Goal: Check status: Check status

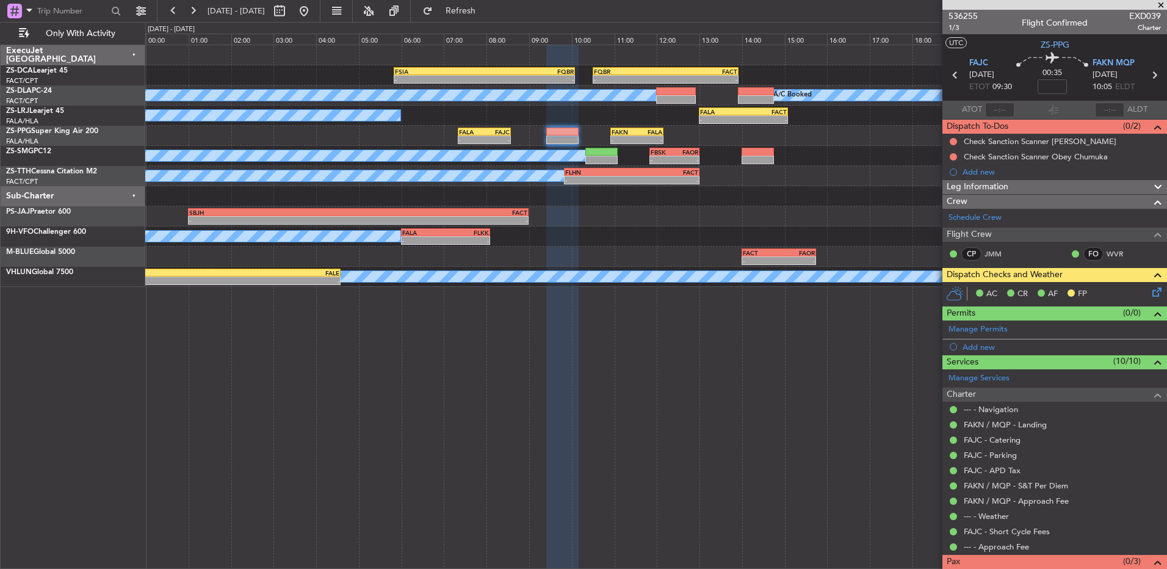
click at [1162, 4] on span at bounding box center [1161, 5] width 12 height 11
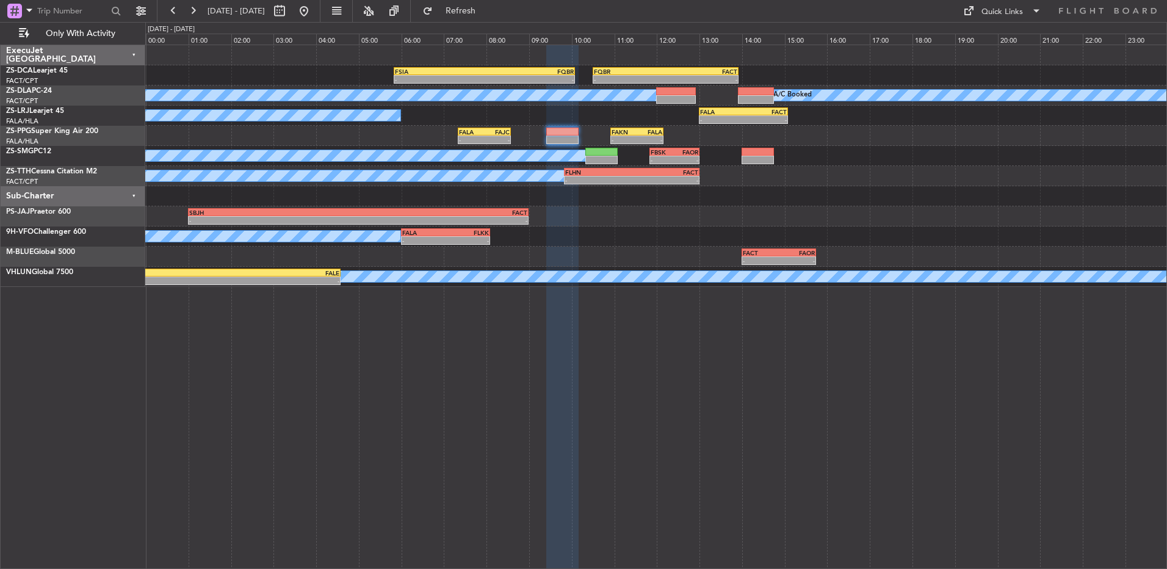
type input "0"
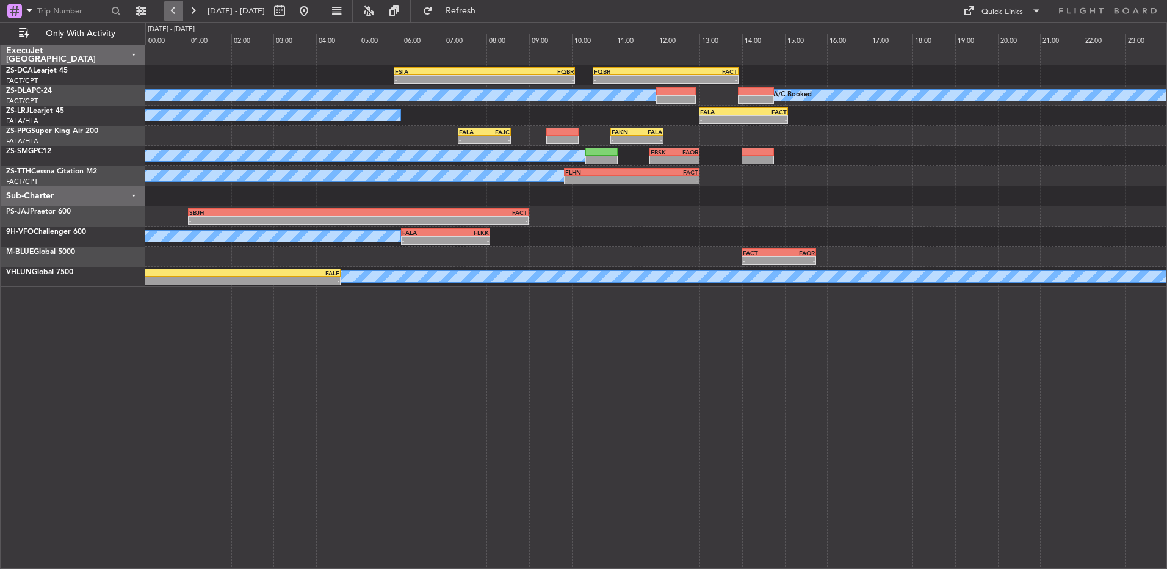
click at [179, 12] on button at bounding box center [174, 11] width 20 height 20
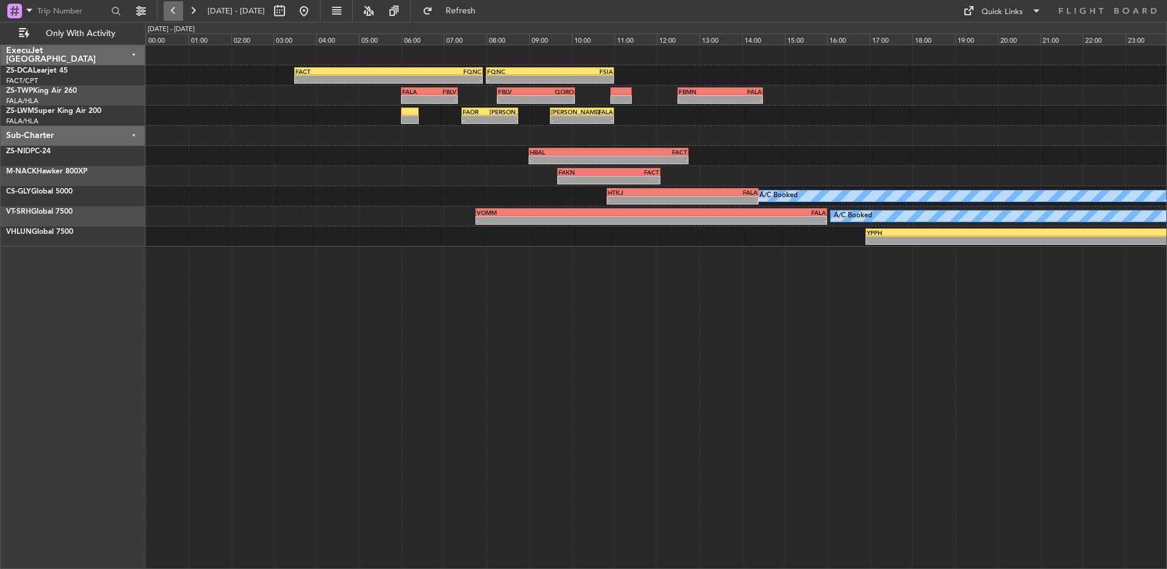
click at [179, 10] on button at bounding box center [174, 11] width 20 height 20
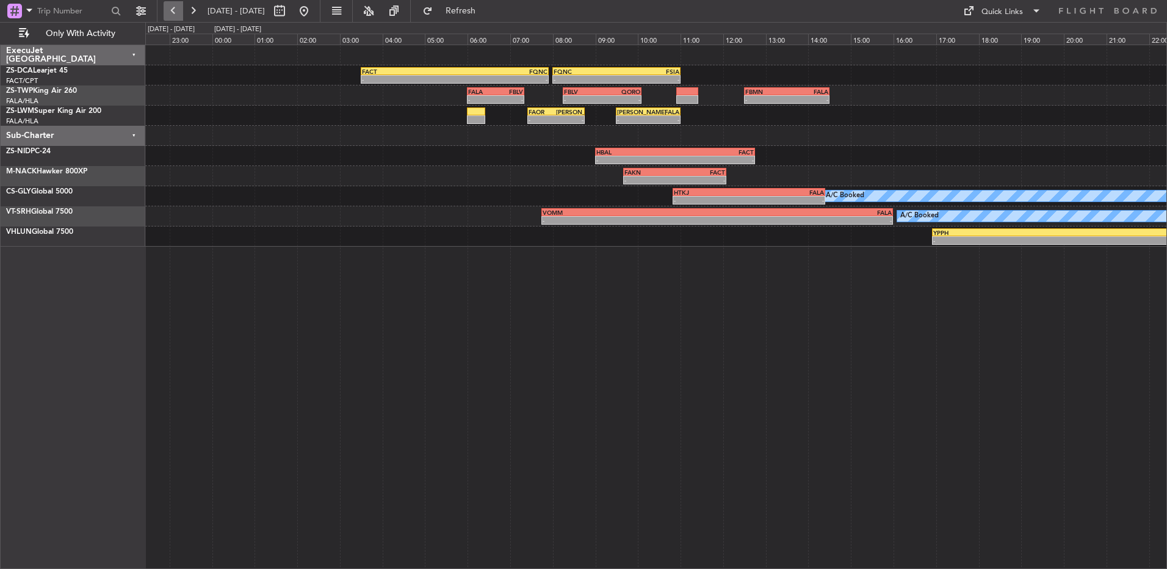
click at [179, 10] on button at bounding box center [174, 11] width 20 height 20
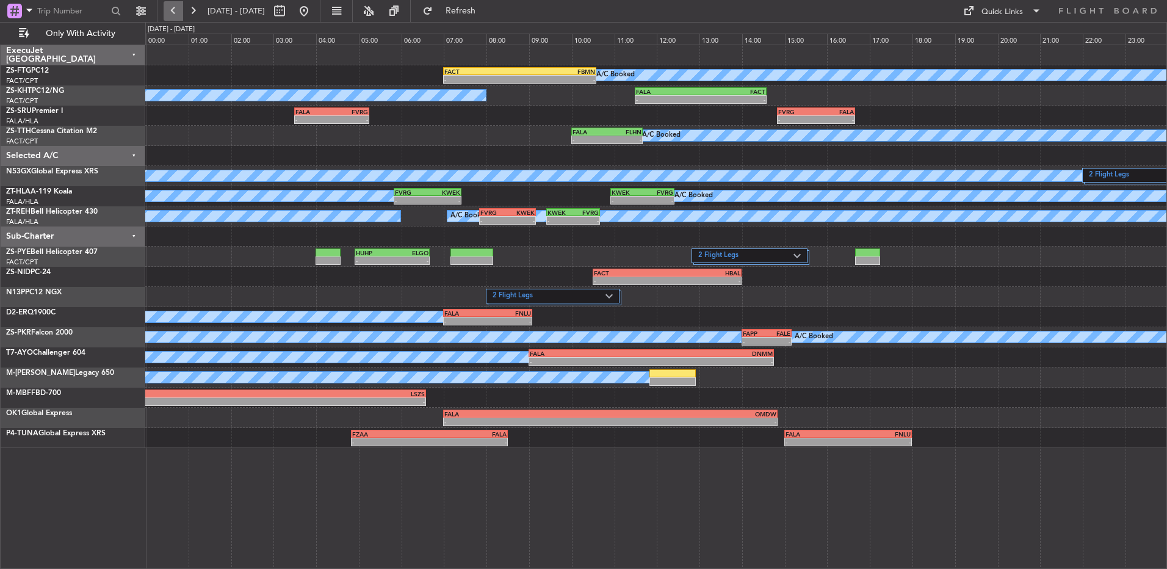
click at [179, 10] on button at bounding box center [174, 11] width 20 height 20
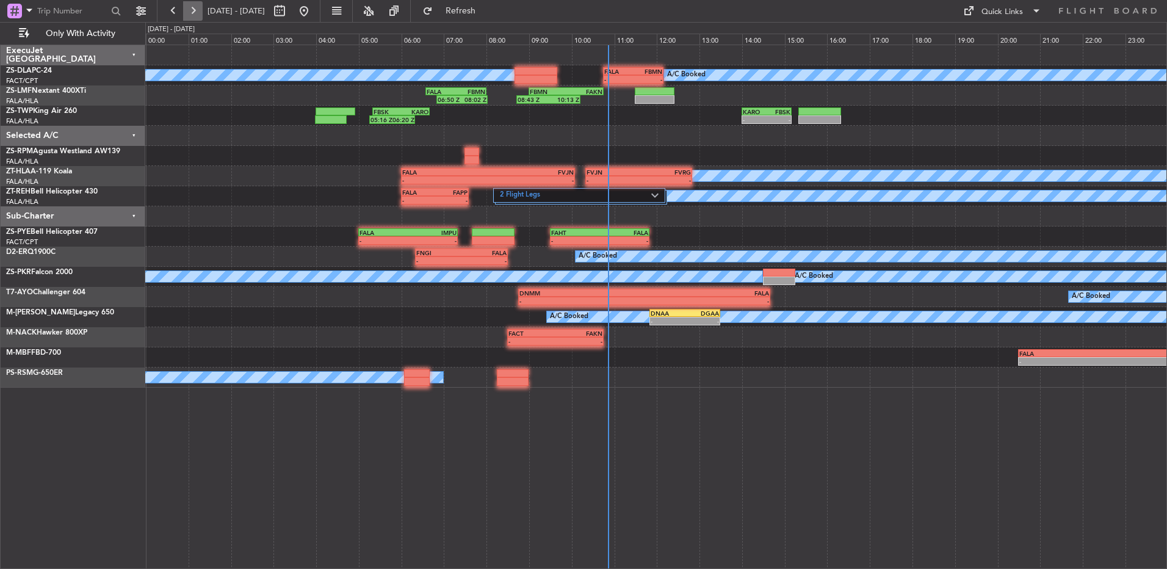
click at [190, 18] on button at bounding box center [193, 11] width 20 height 20
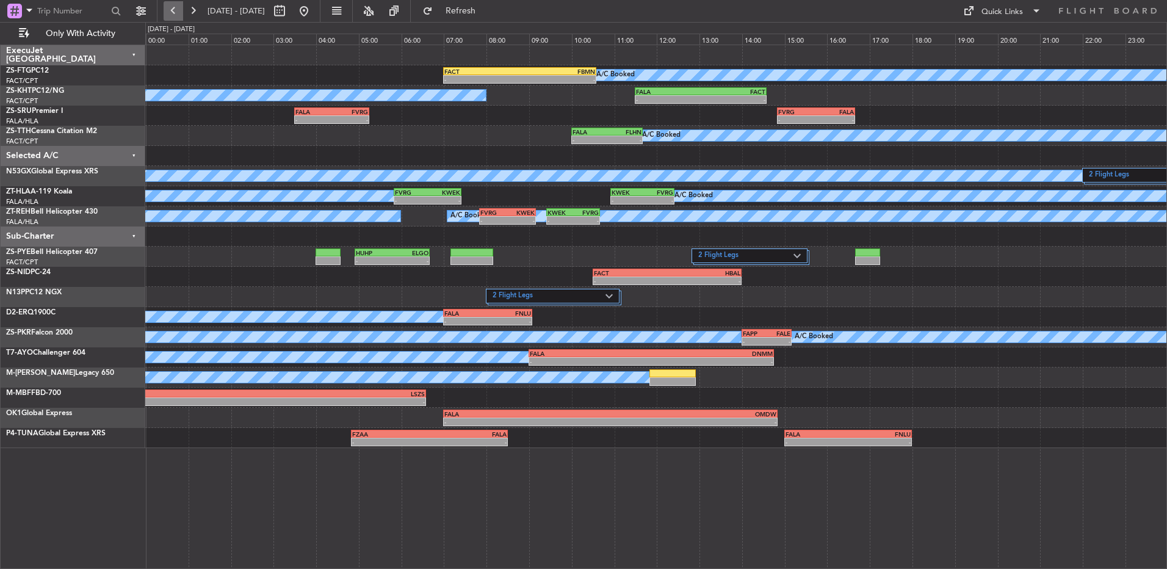
click at [176, 8] on button at bounding box center [174, 11] width 20 height 20
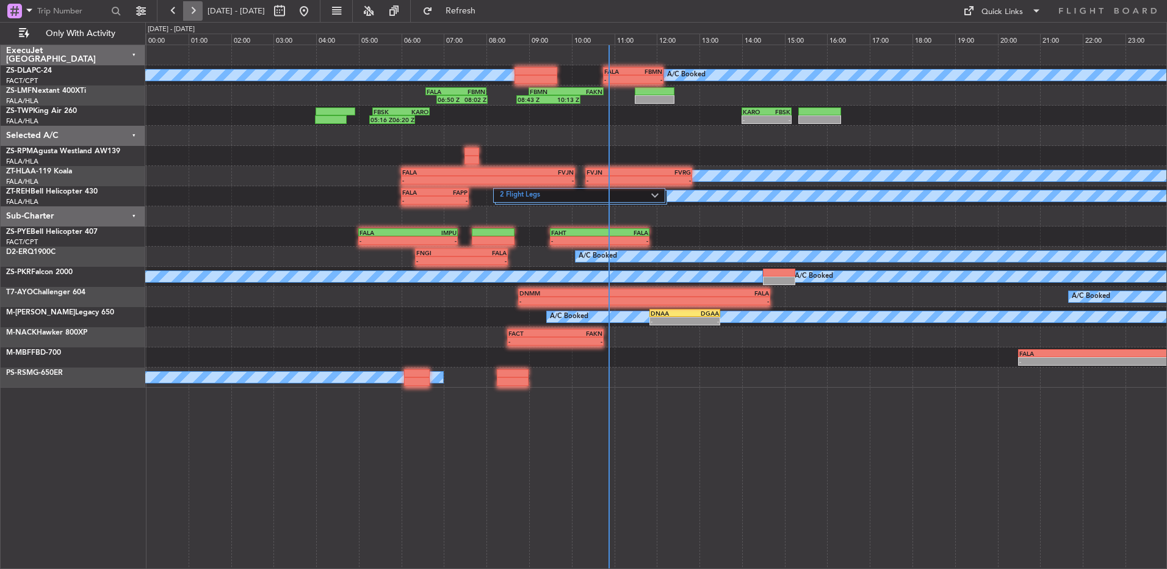
click at [199, 12] on button at bounding box center [193, 11] width 20 height 20
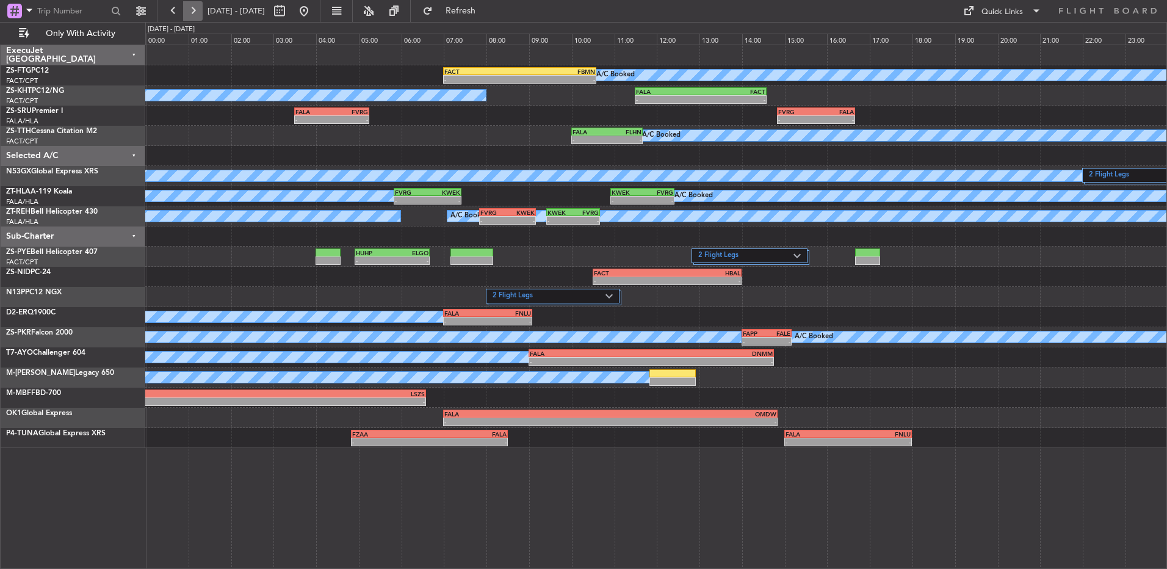
click at [189, 9] on button at bounding box center [193, 11] width 20 height 20
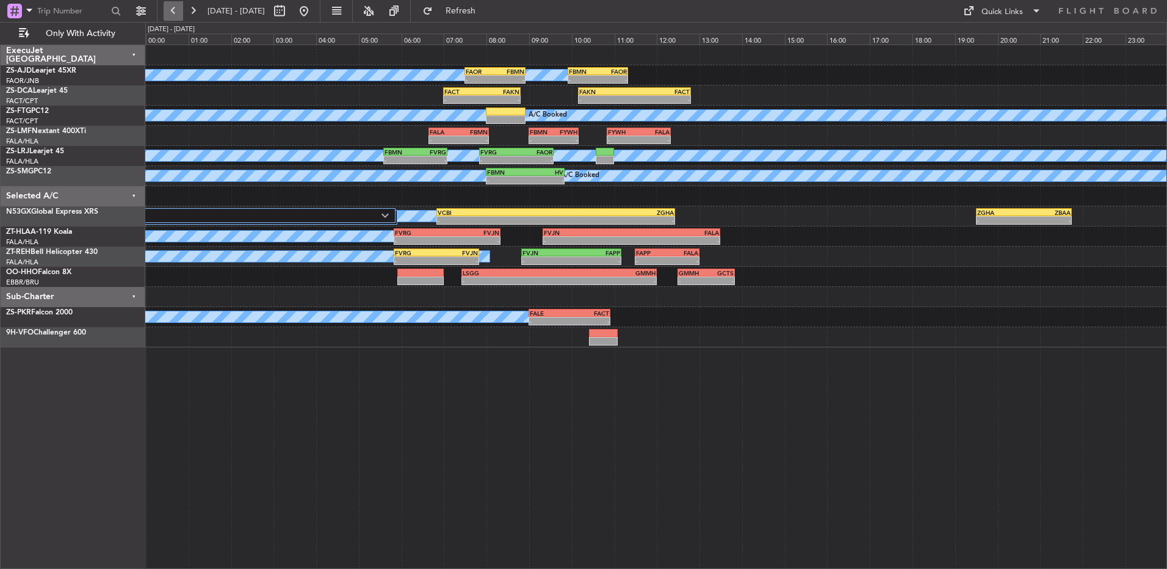
click at [176, 14] on button at bounding box center [174, 11] width 20 height 20
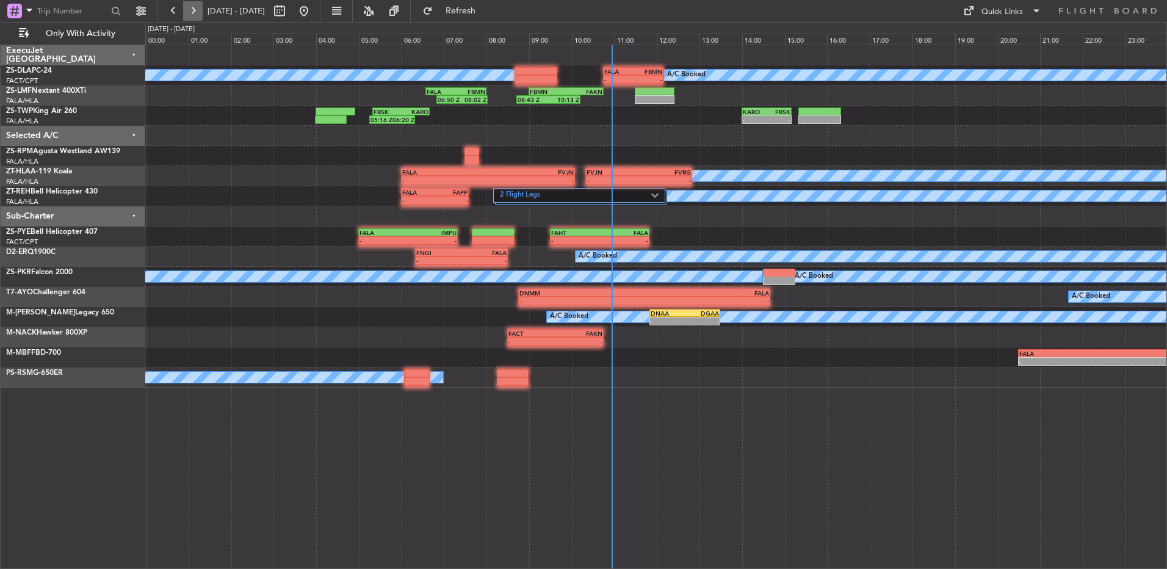
click at [192, 11] on button at bounding box center [193, 11] width 20 height 20
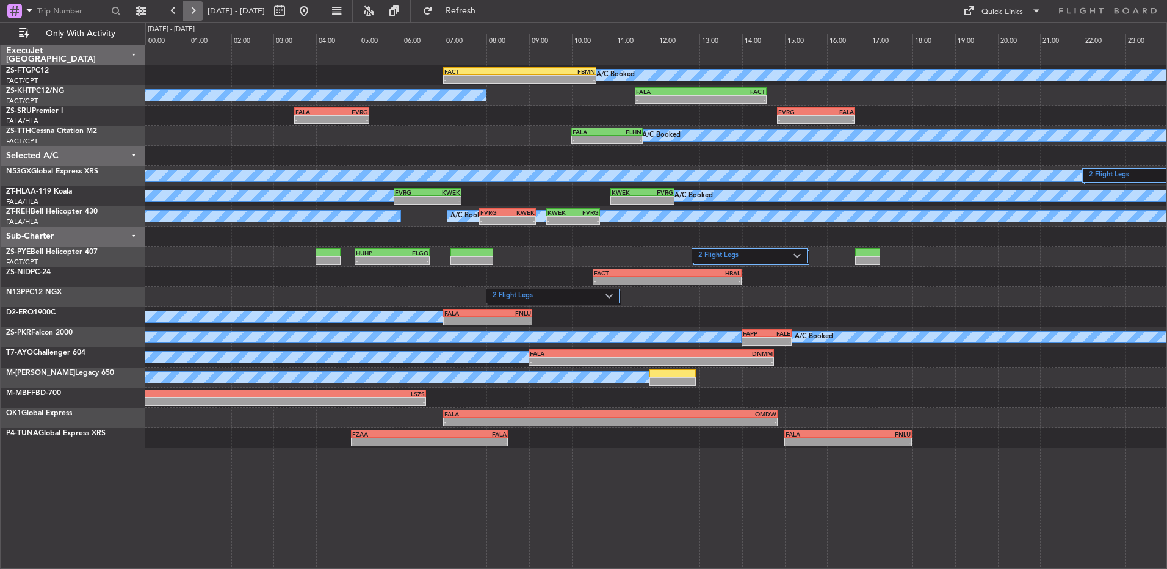
click at [192, 11] on button at bounding box center [193, 11] width 20 height 20
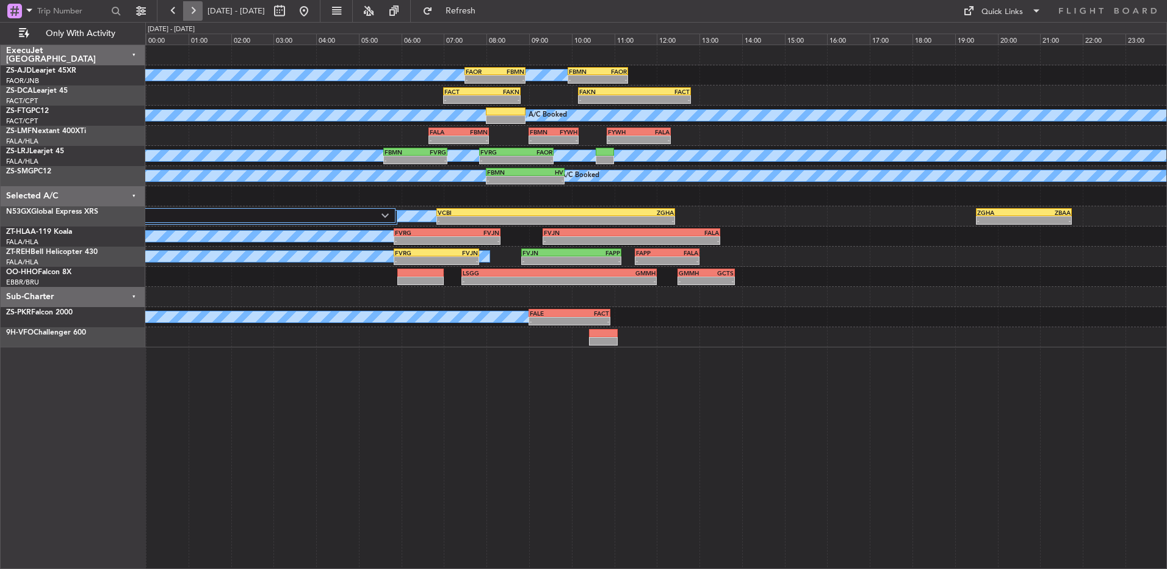
click at [192, 11] on button at bounding box center [193, 11] width 20 height 20
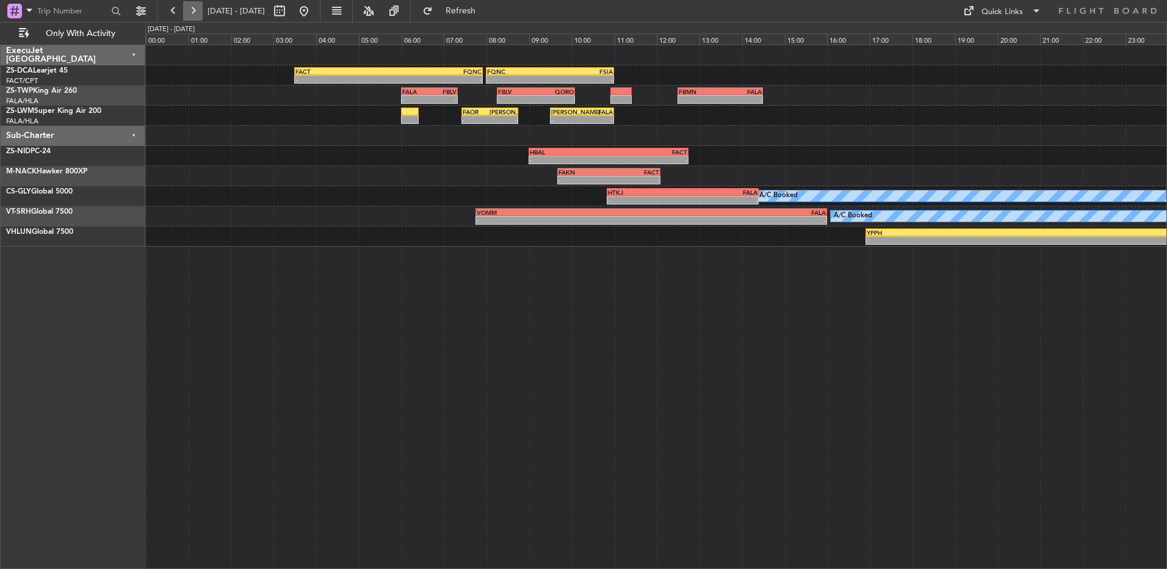
click at [192, 11] on button at bounding box center [193, 11] width 20 height 20
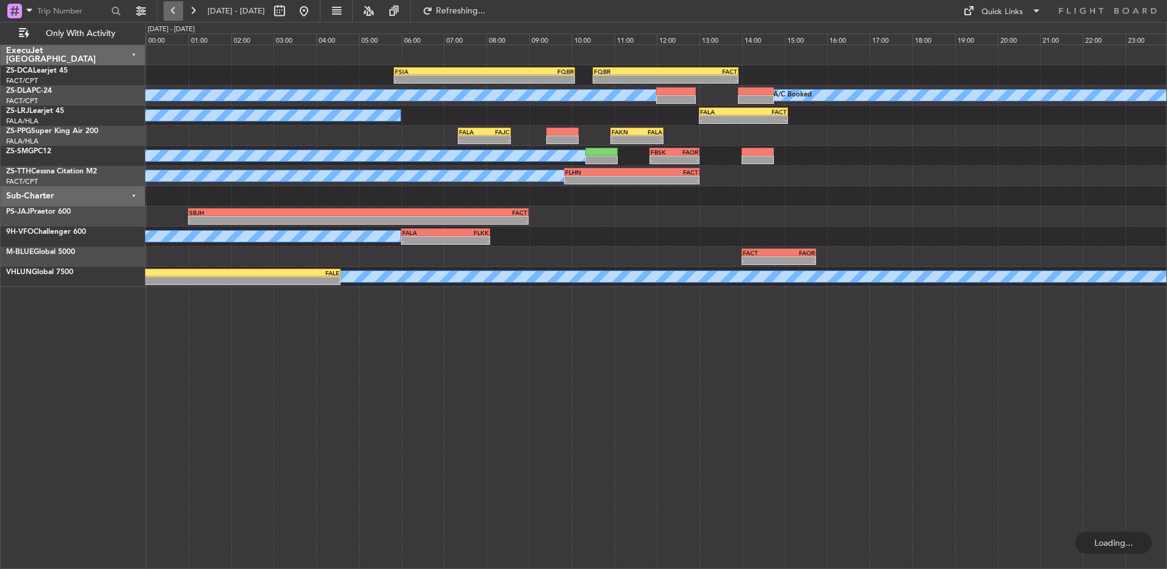
click at [171, 8] on button at bounding box center [174, 11] width 20 height 20
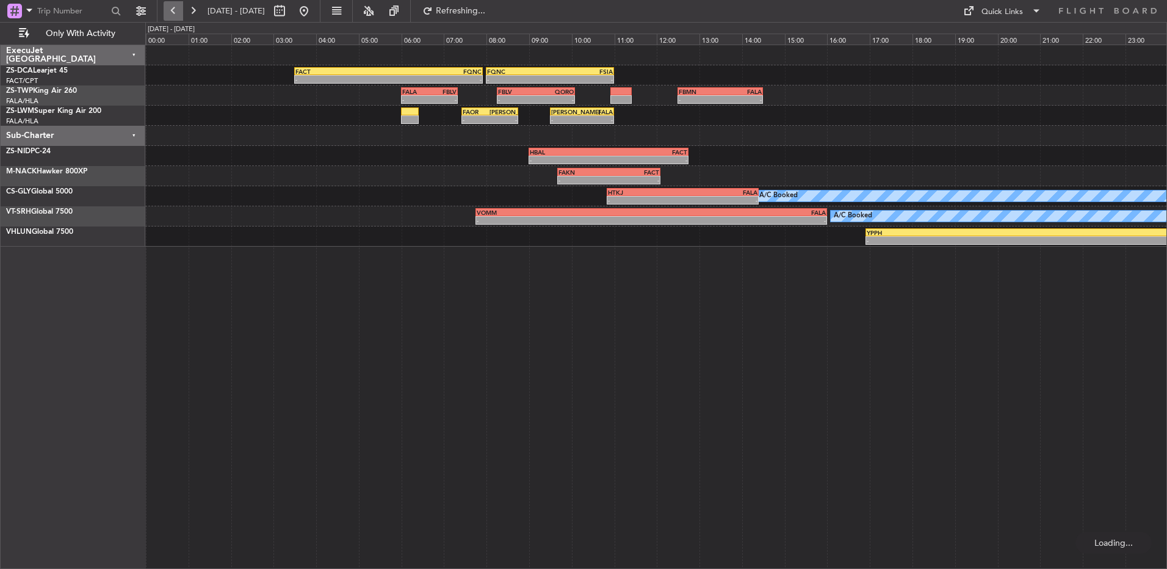
click at [171, 8] on button at bounding box center [174, 11] width 20 height 20
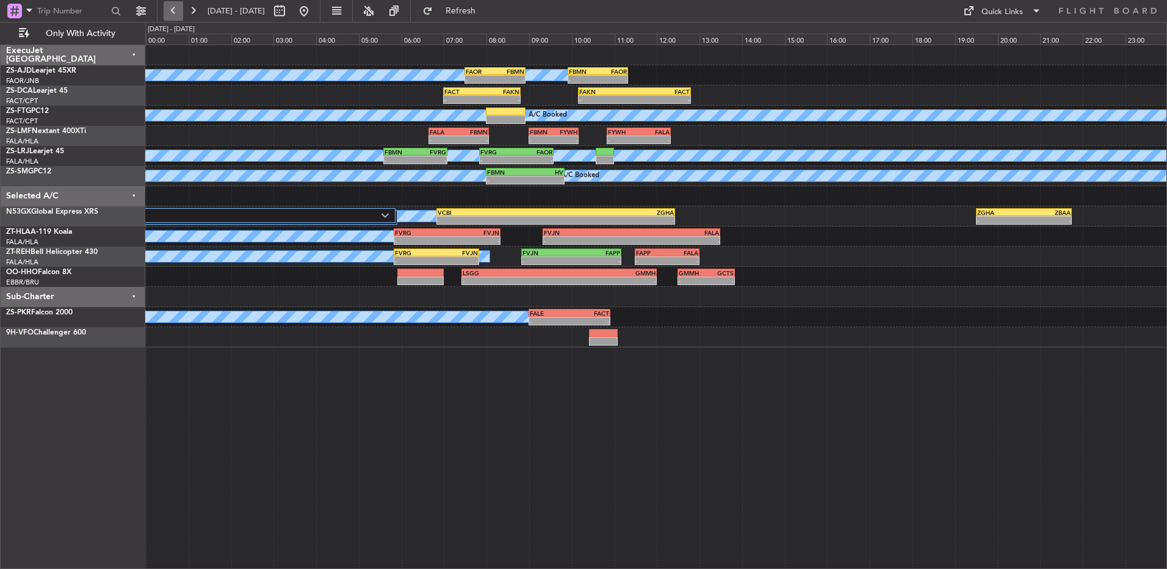
click at [171, 8] on button at bounding box center [174, 11] width 20 height 20
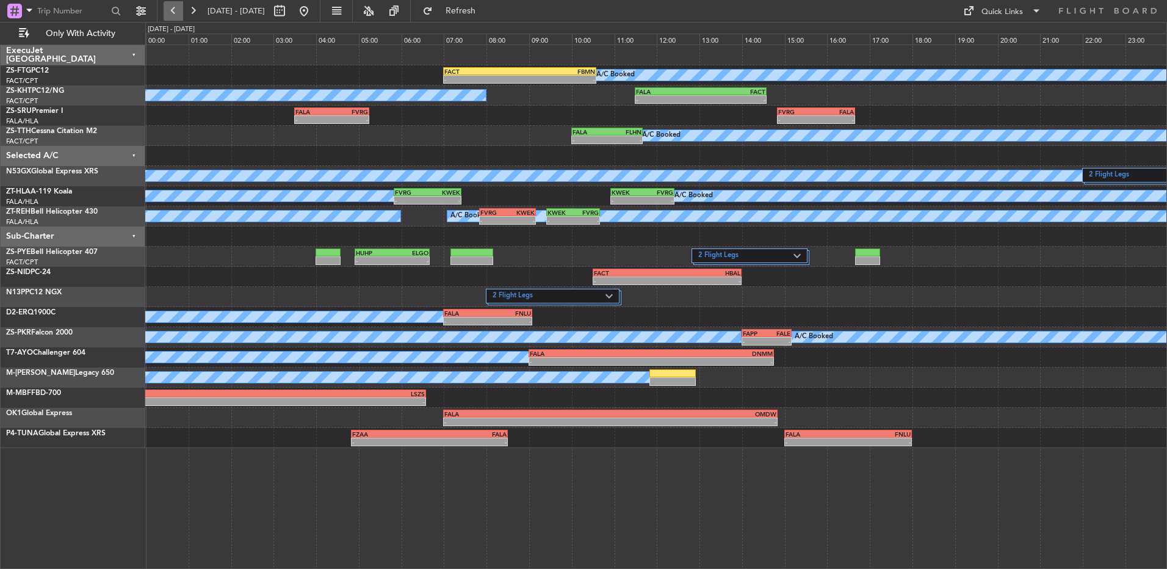
click at [178, 14] on button at bounding box center [174, 11] width 20 height 20
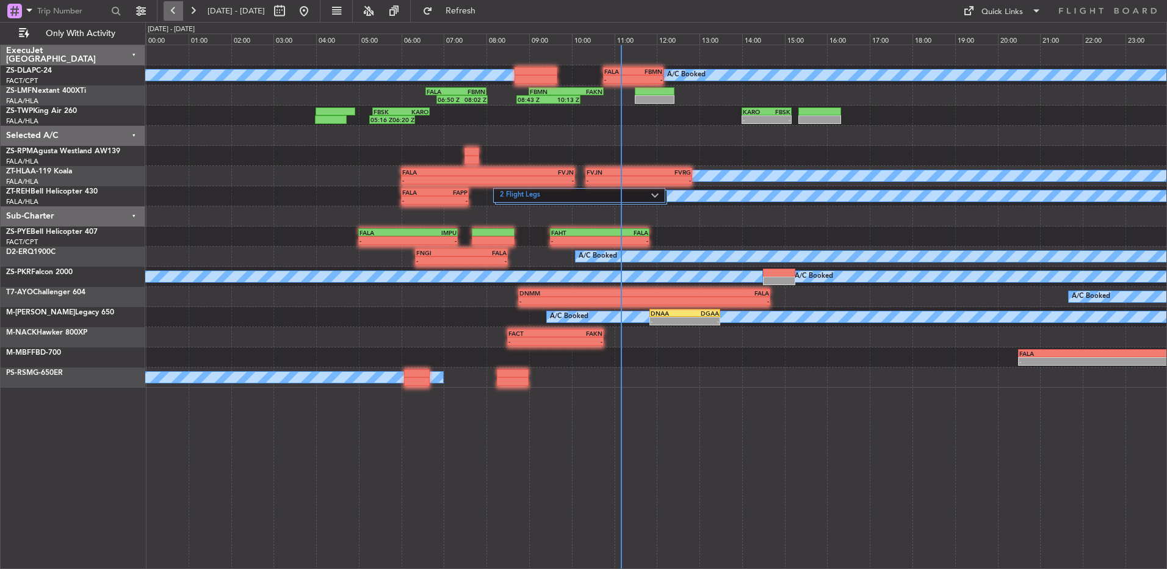
click at [178, 12] on button at bounding box center [174, 11] width 20 height 20
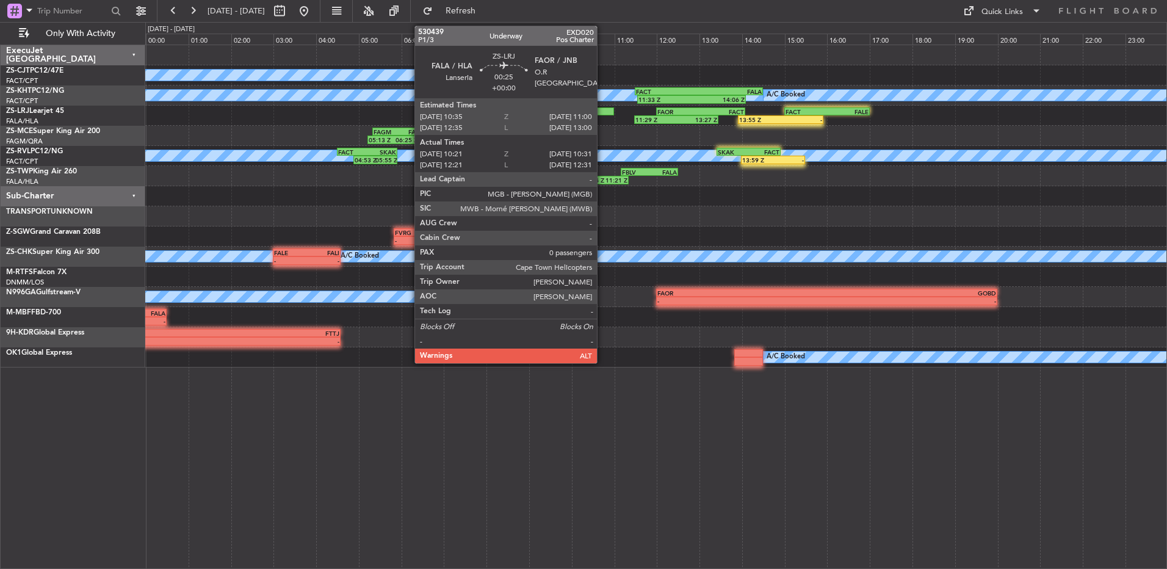
click at [602, 112] on div at bounding box center [605, 111] width 18 height 9
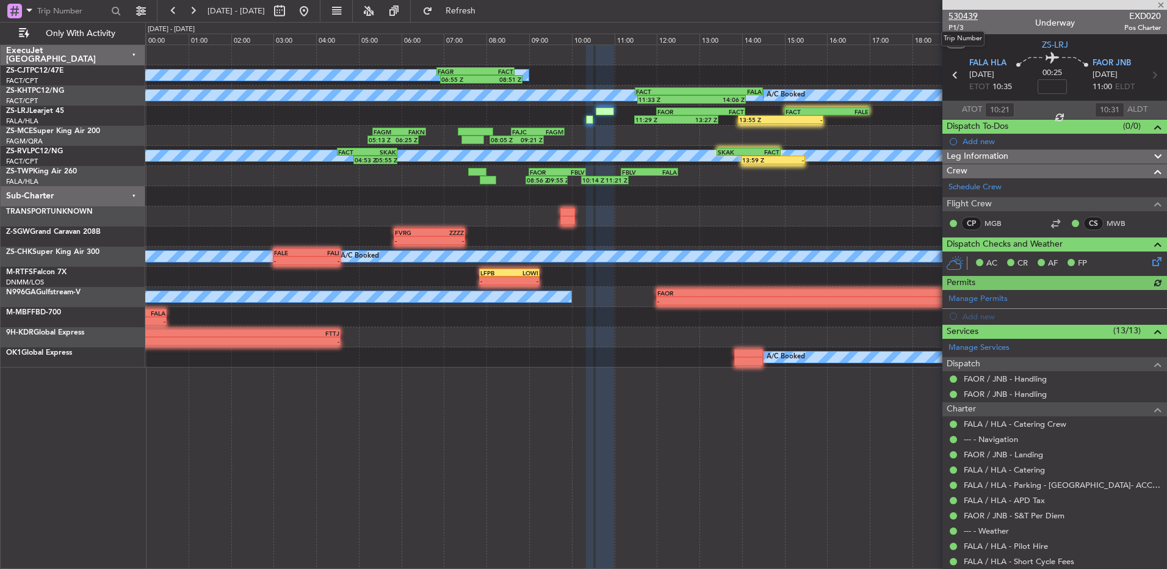
click at [973, 18] on span "530439" at bounding box center [962, 16] width 29 height 13
click at [200, 12] on button at bounding box center [193, 11] width 20 height 20
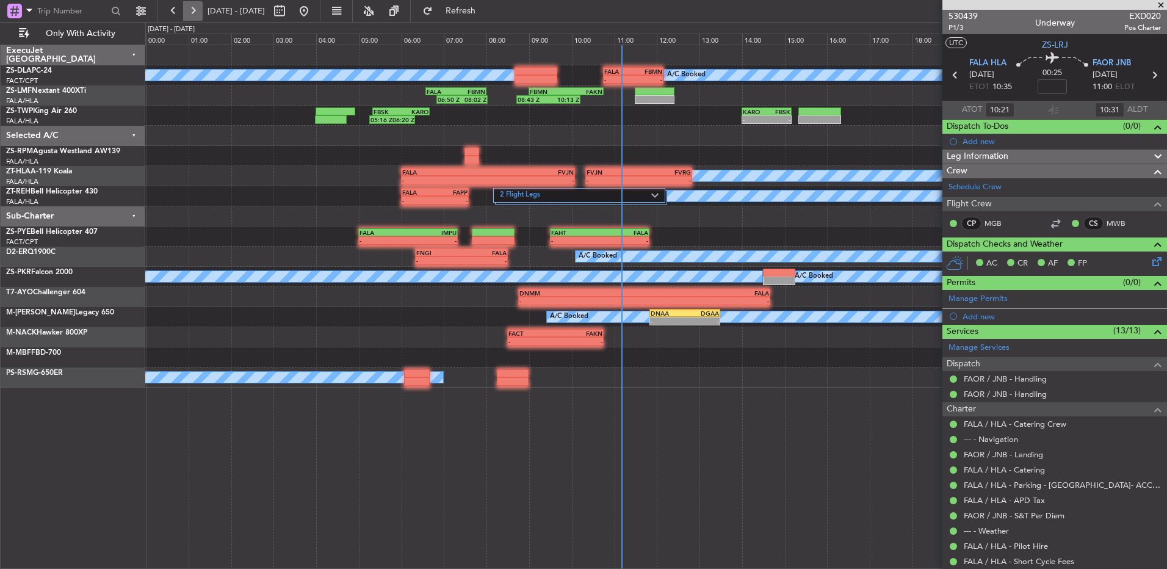
click at [200, 12] on button at bounding box center [193, 11] width 20 height 20
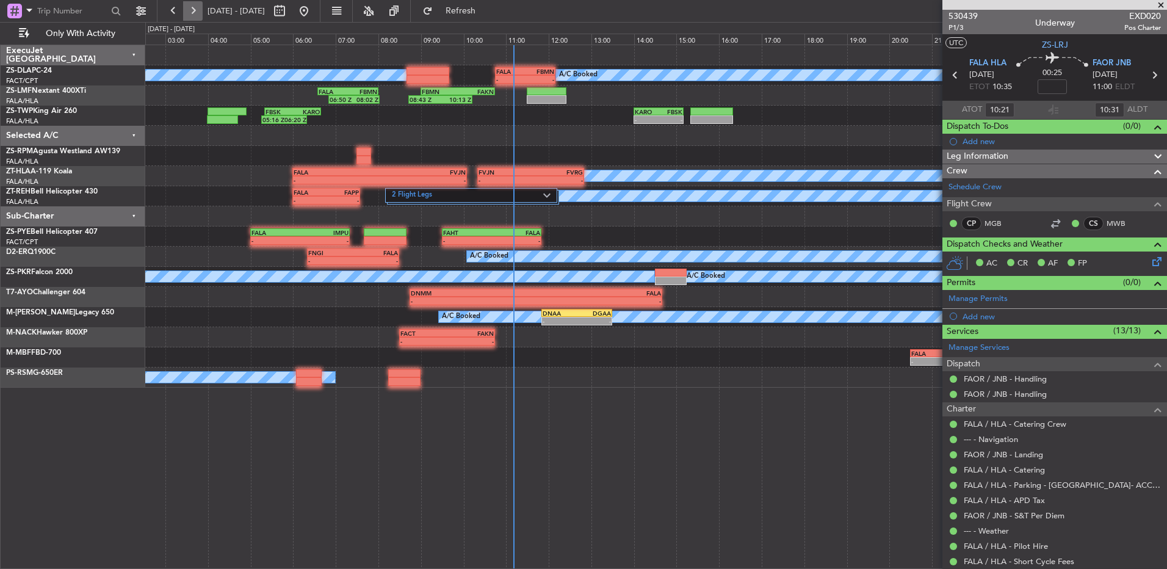
click at [200, 12] on button at bounding box center [193, 11] width 20 height 20
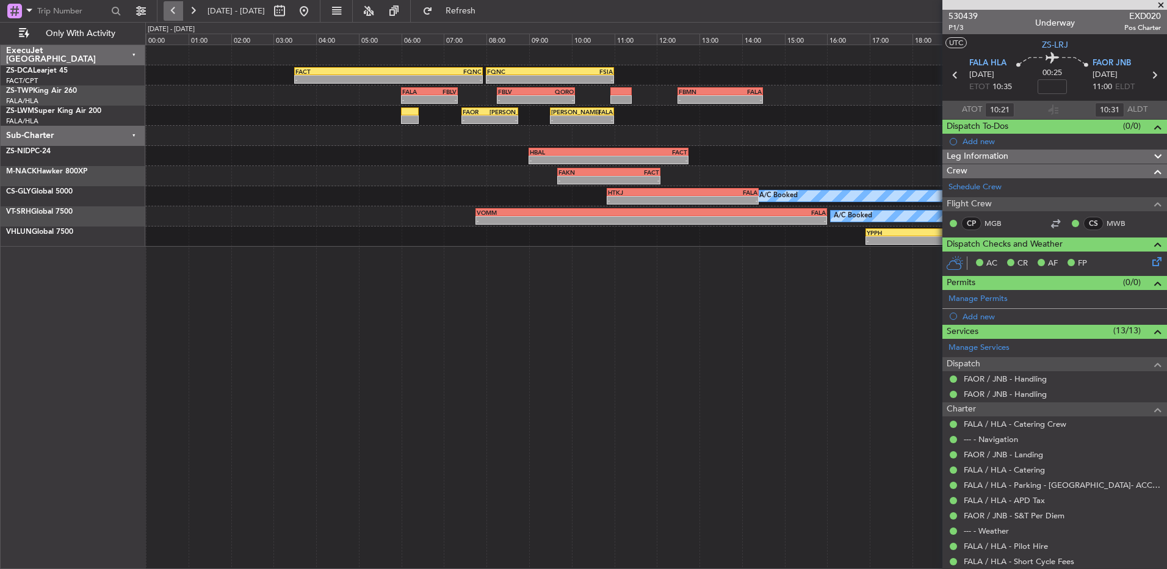
click at [175, 12] on button at bounding box center [174, 11] width 20 height 20
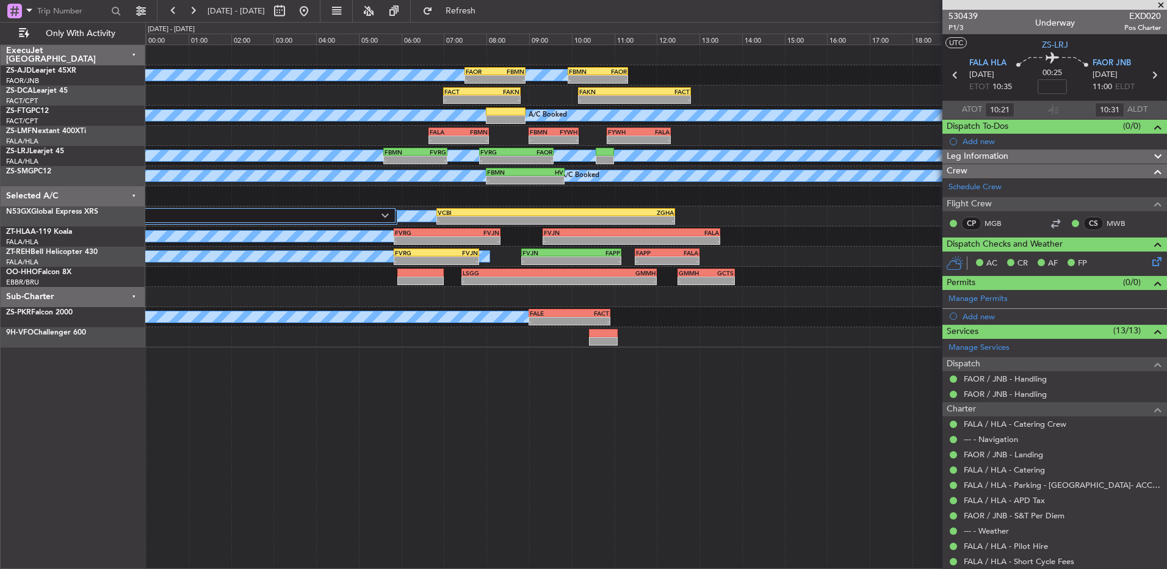
click at [437, 157] on div "-" at bounding box center [430, 159] width 31 height 7
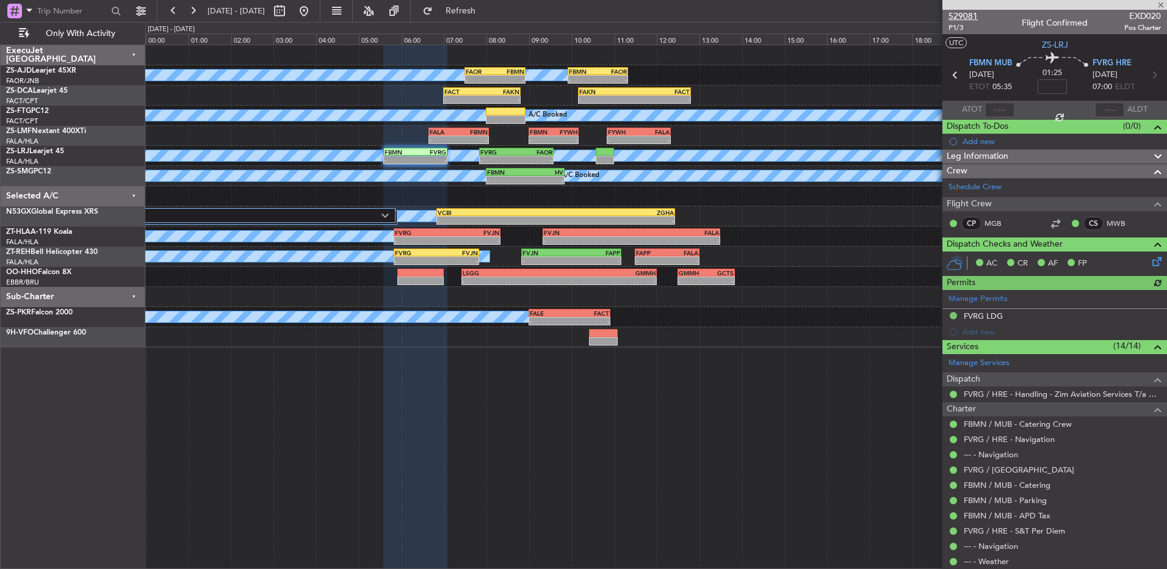
click at [964, 16] on span "529081" at bounding box center [962, 16] width 29 height 13
click at [167, 12] on button at bounding box center [174, 11] width 20 height 20
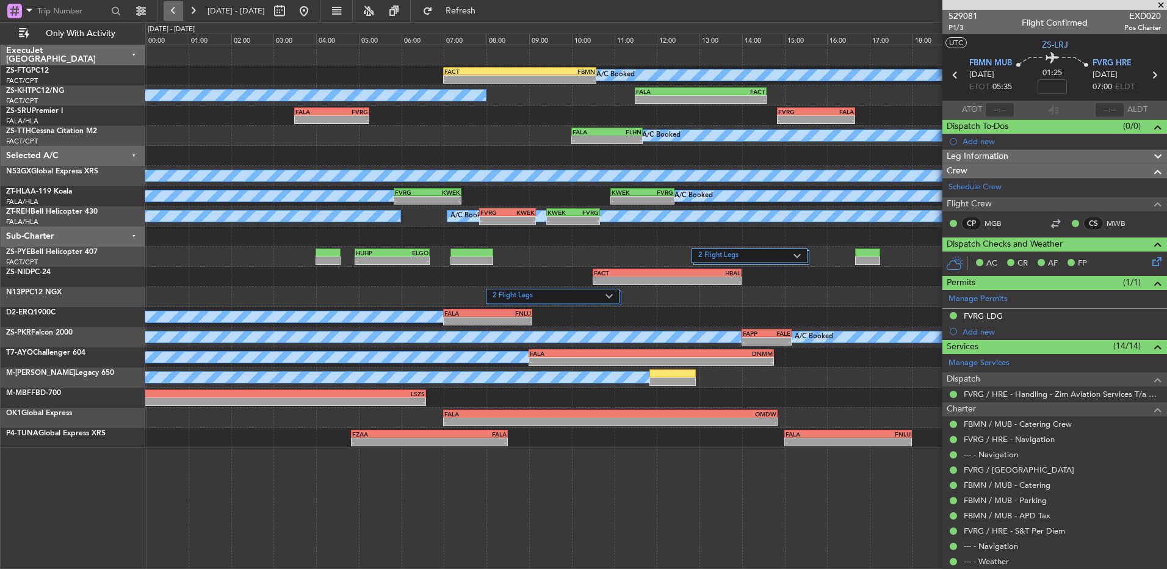
click at [167, 12] on button at bounding box center [174, 11] width 20 height 20
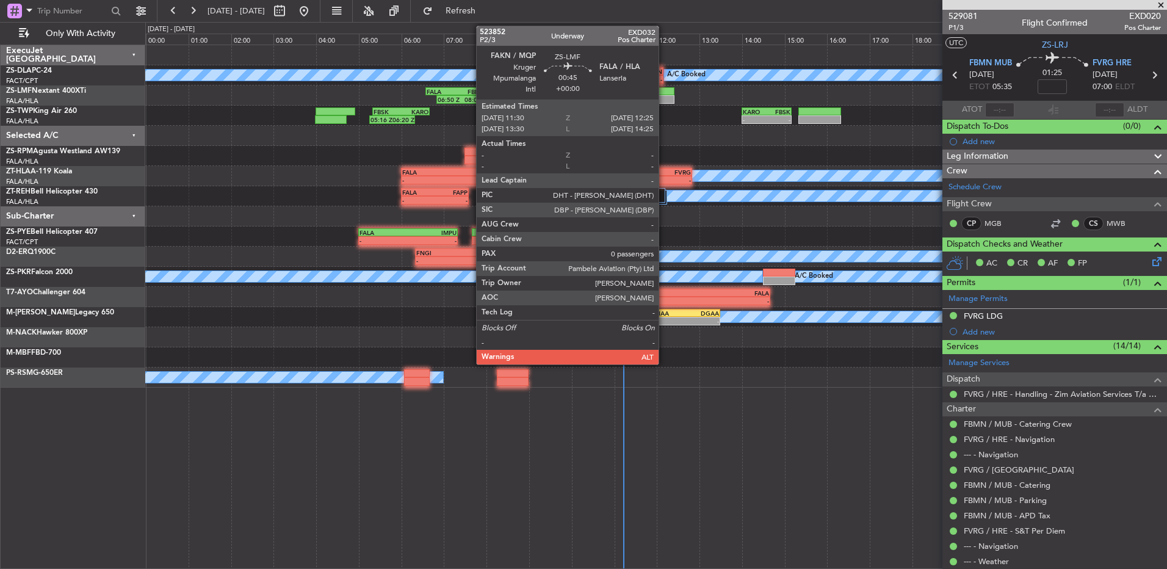
click at [664, 96] on div at bounding box center [654, 99] width 39 height 9
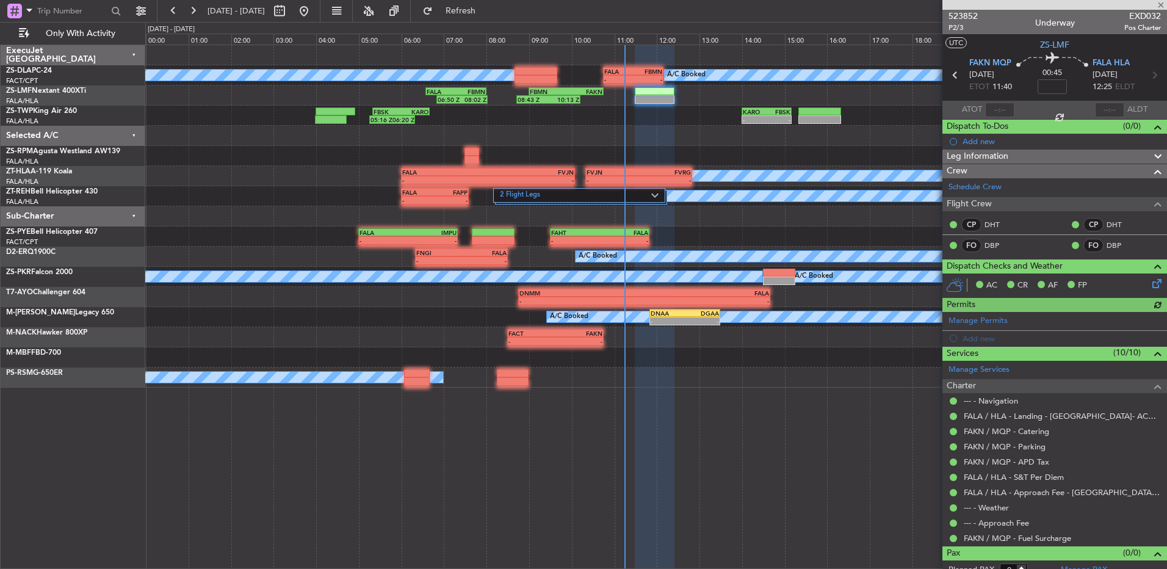
type input "10:56"
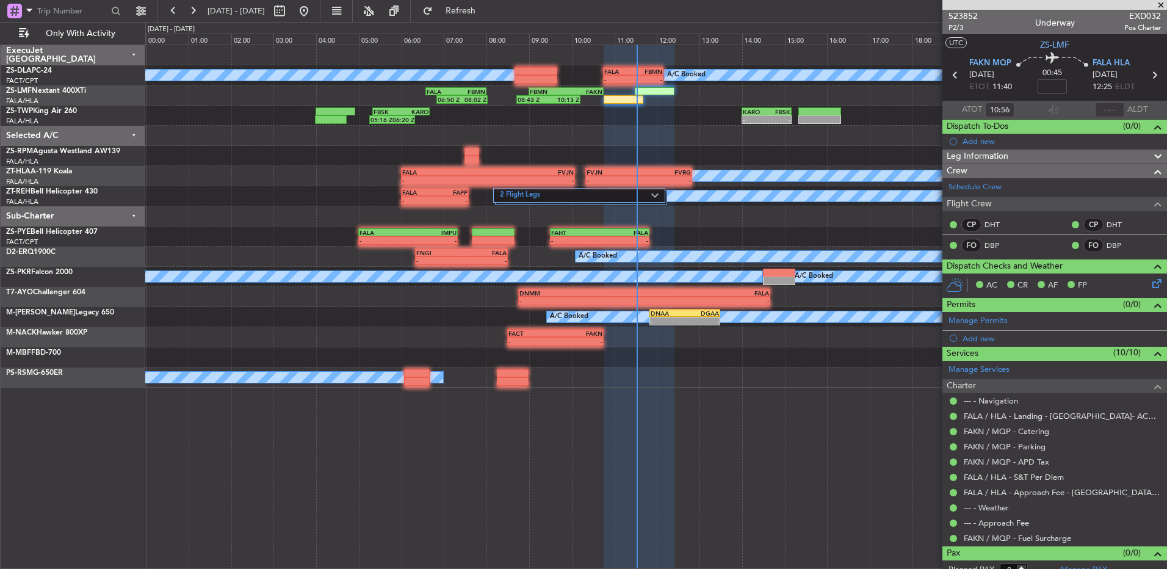
click at [1158, 7] on span at bounding box center [1161, 5] width 12 height 11
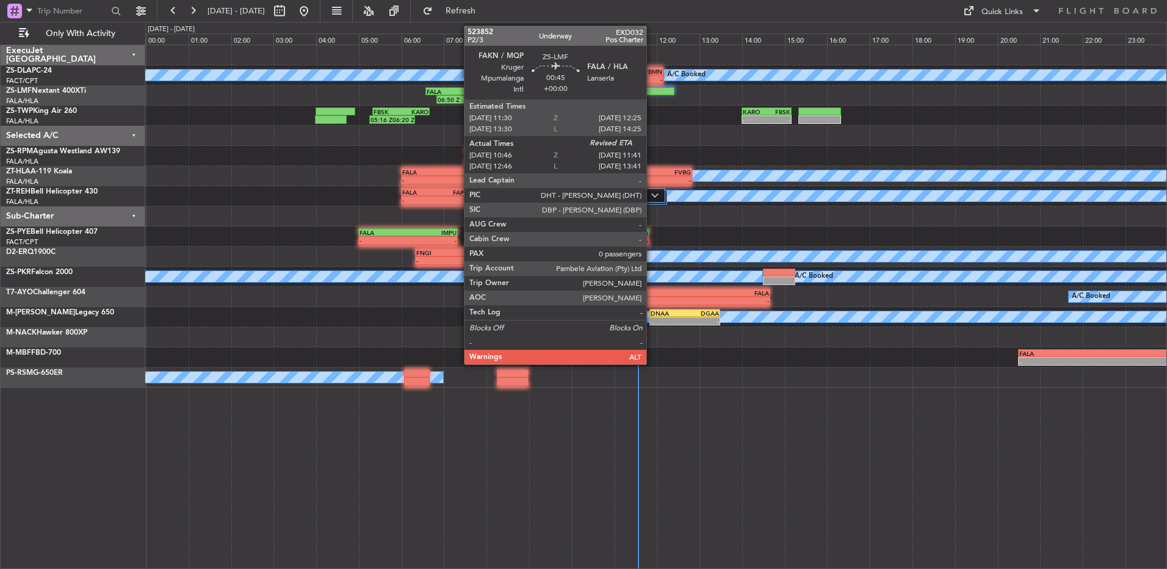
click at [652, 88] on div at bounding box center [654, 91] width 39 height 9
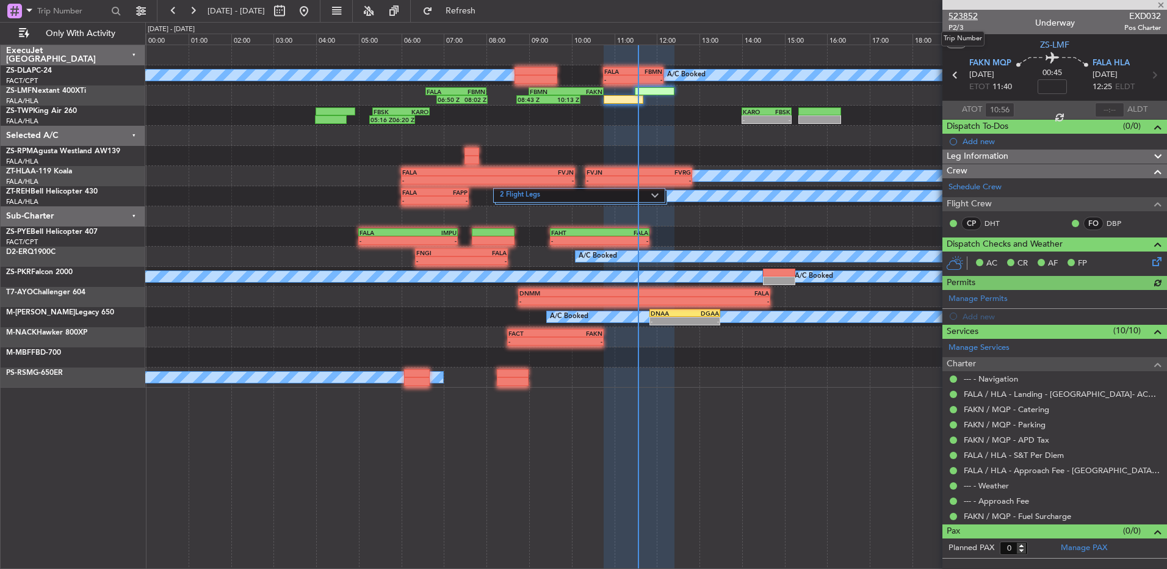
click at [962, 10] on span "523852" at bounding box center [962, 16] width 29 height 13
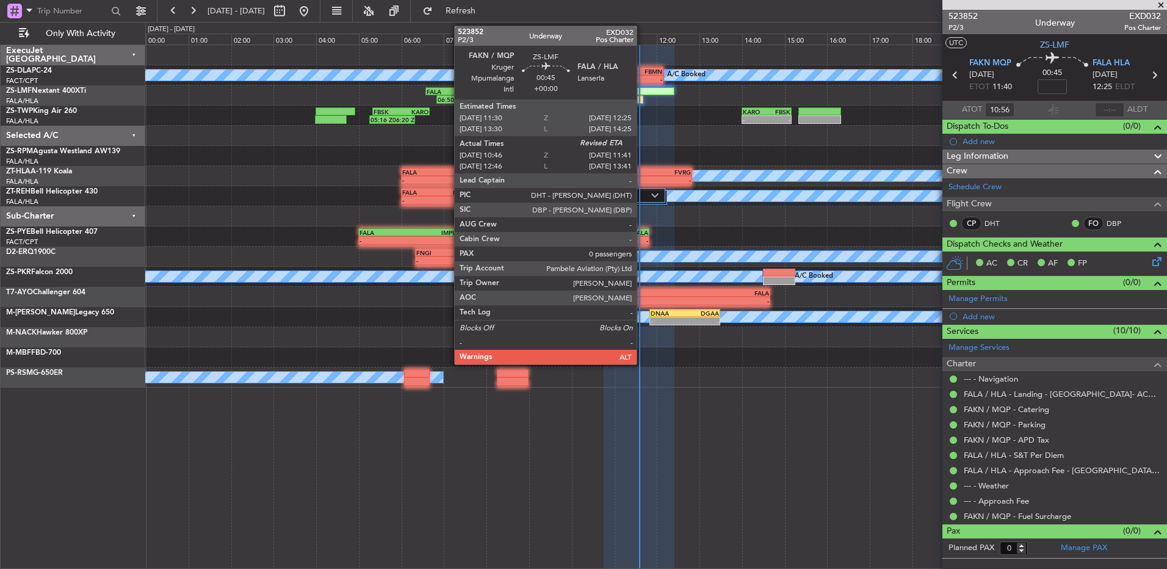
click at [642, 99] on div at bounding box center [623, 99] width 39 height 9
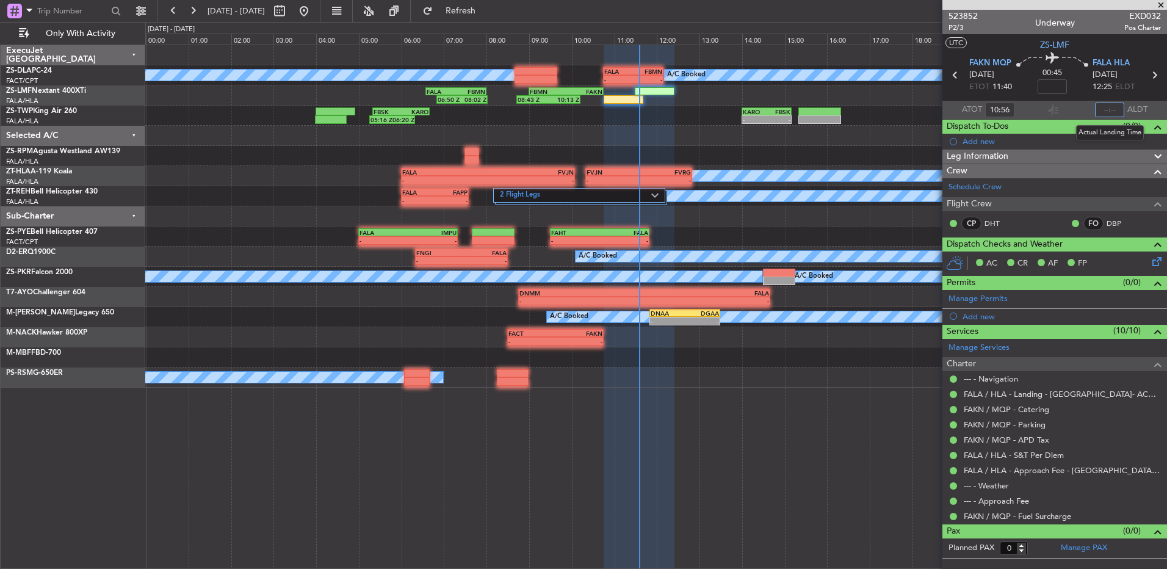
click at [1111, 115] on input "text" at bounding box center [1109, 110] width 29 height 15
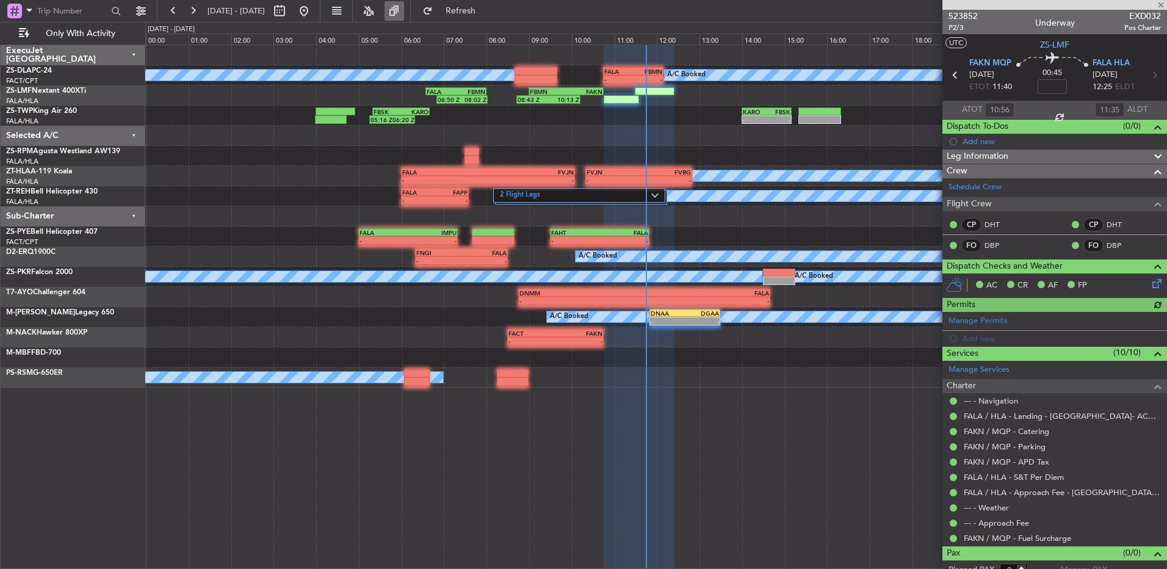
type input "11:36"
